Goal: Find specific page/section: Find specific page/section

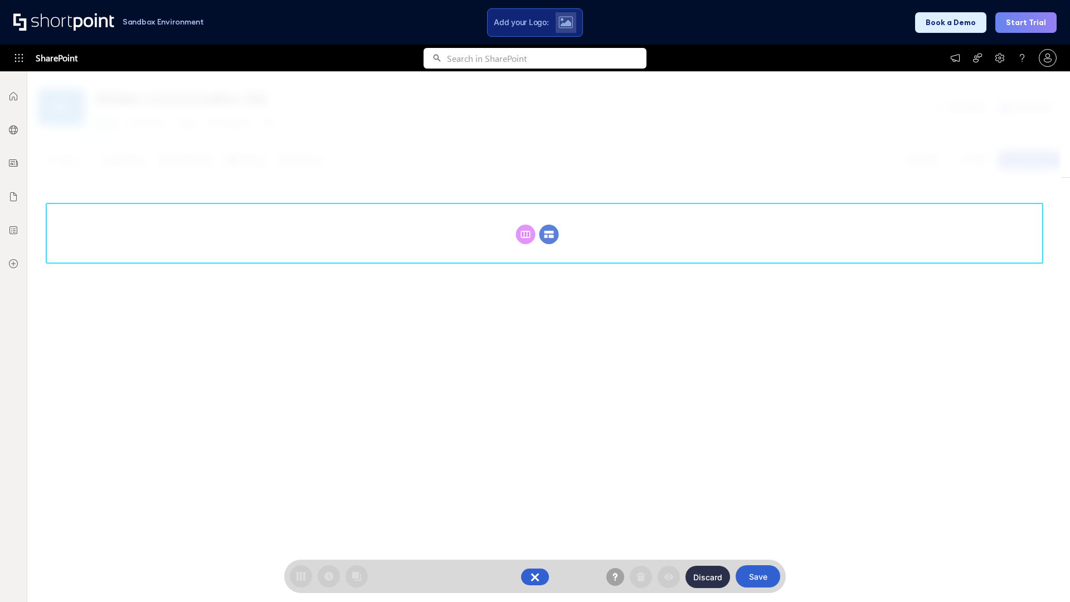
scroll to position [153, 0]
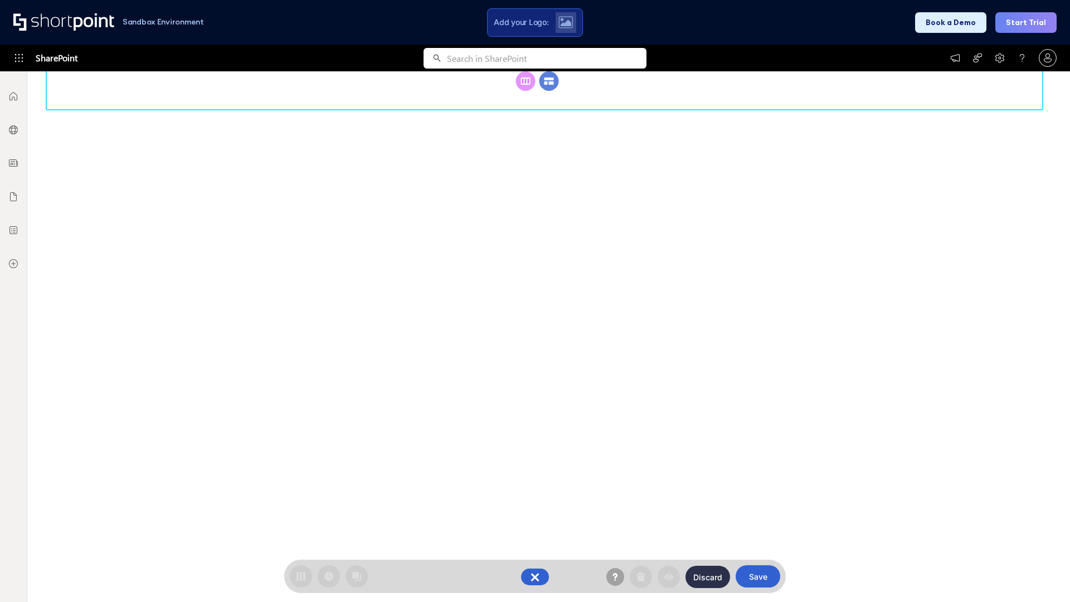
click at [549, 91] on circle at bounding box center [550, 81] width 20 height 20
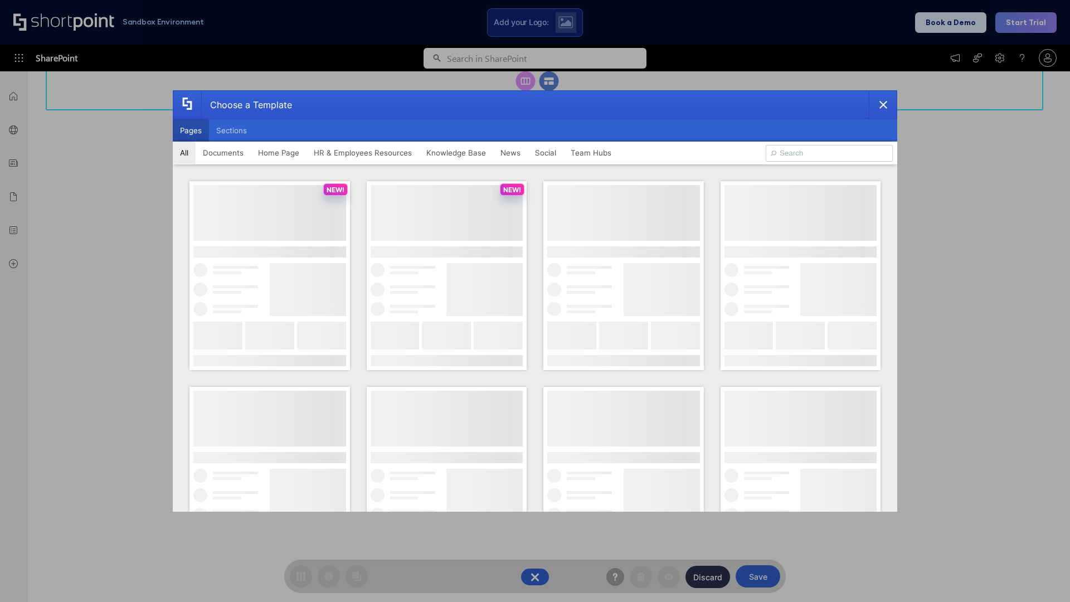
scroll to position [0, 0]
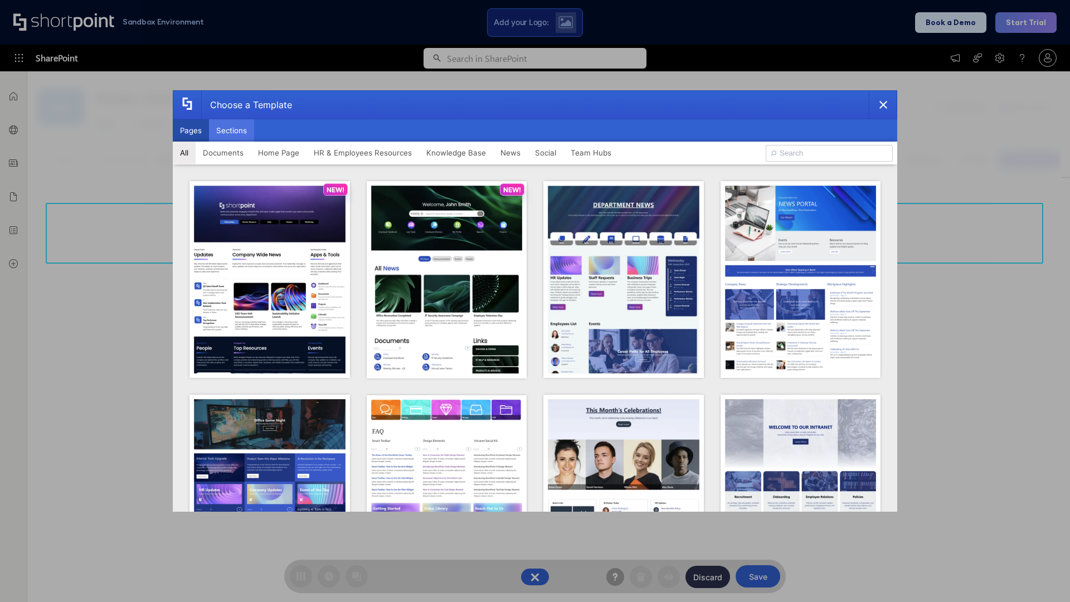
click at [231, 130] on button "Sections" at bounding box center [231, 130] width 45 height 22
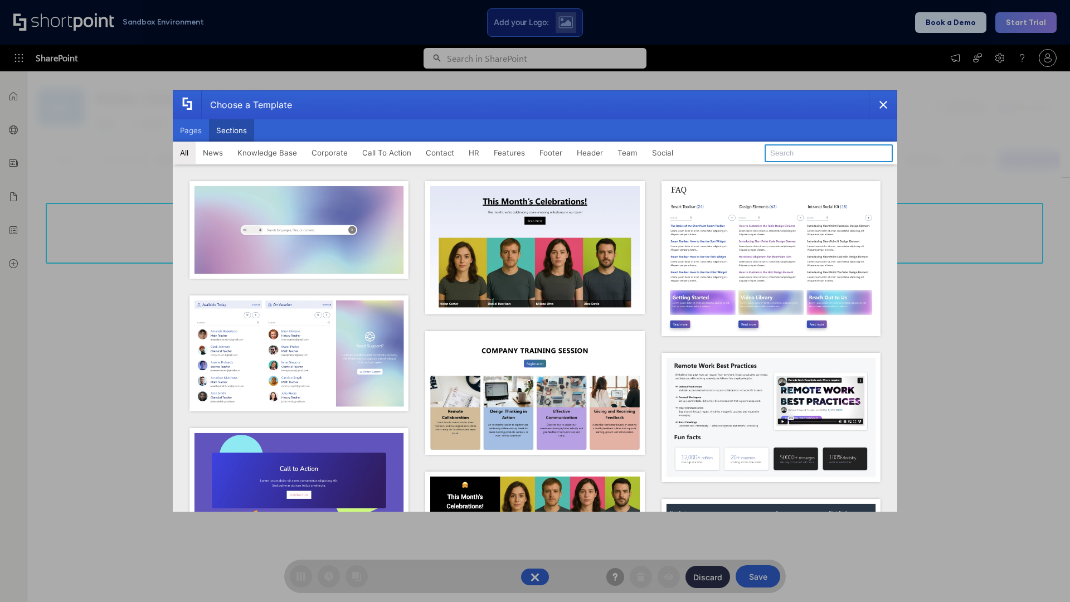
type input "Social"
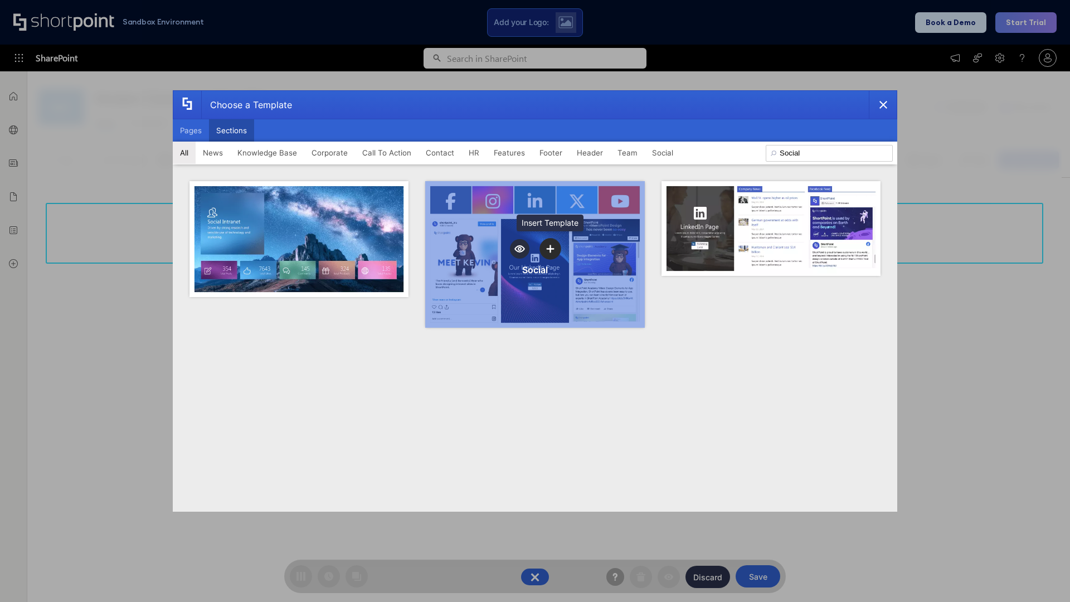
click at [550, 249] on icon "template selector" at bounding box center [550, 249] width 8 height 8
